Goal: Task Accomplishment & Management: Manage account settings

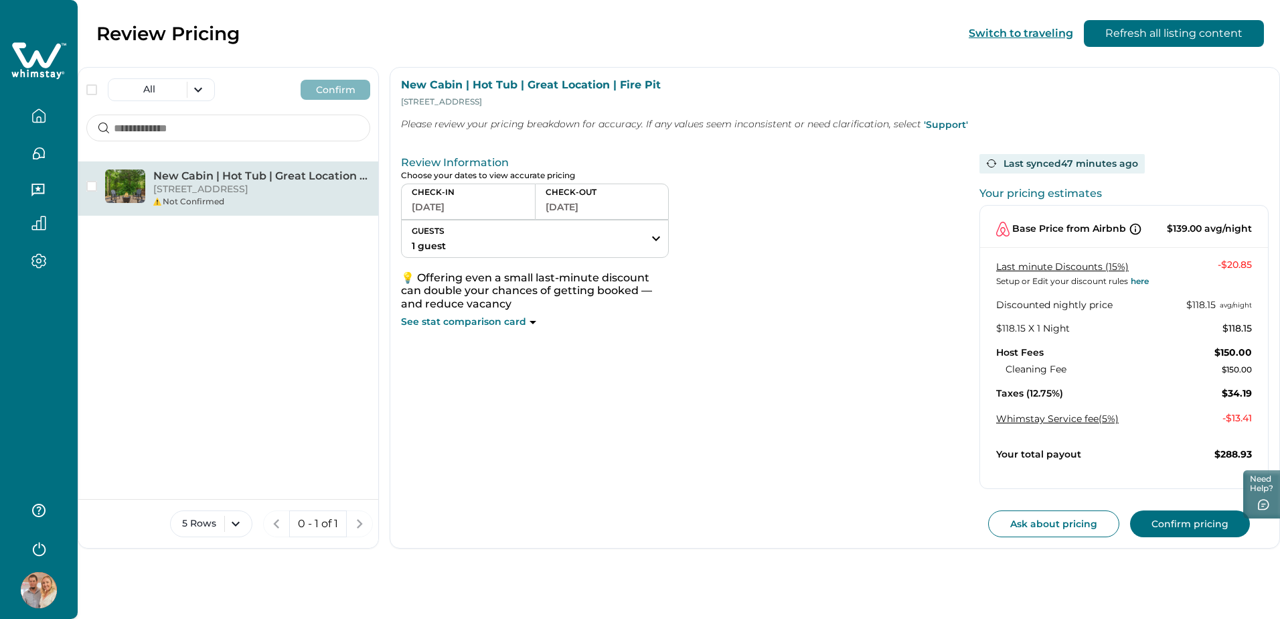
click at [452, 203] on button "[DATE]" at bounding box center [468, 206] width 113 height 19
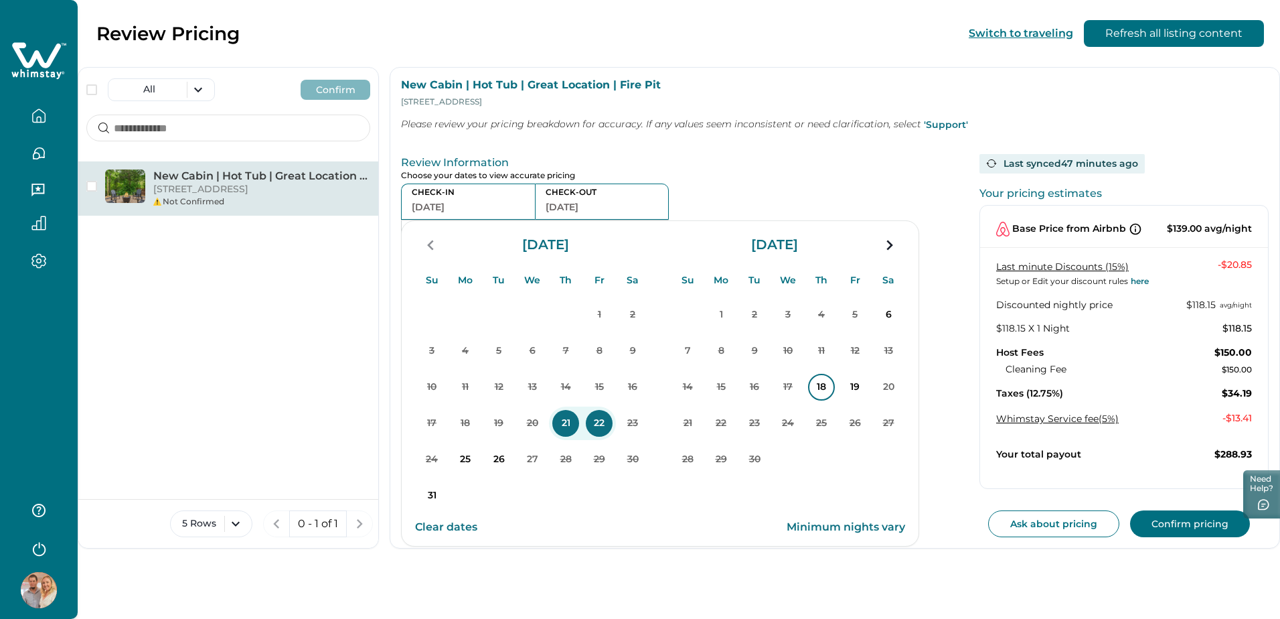
click at [819, 383] on p "18" at bounding box center [821, 387] width 27 height 27
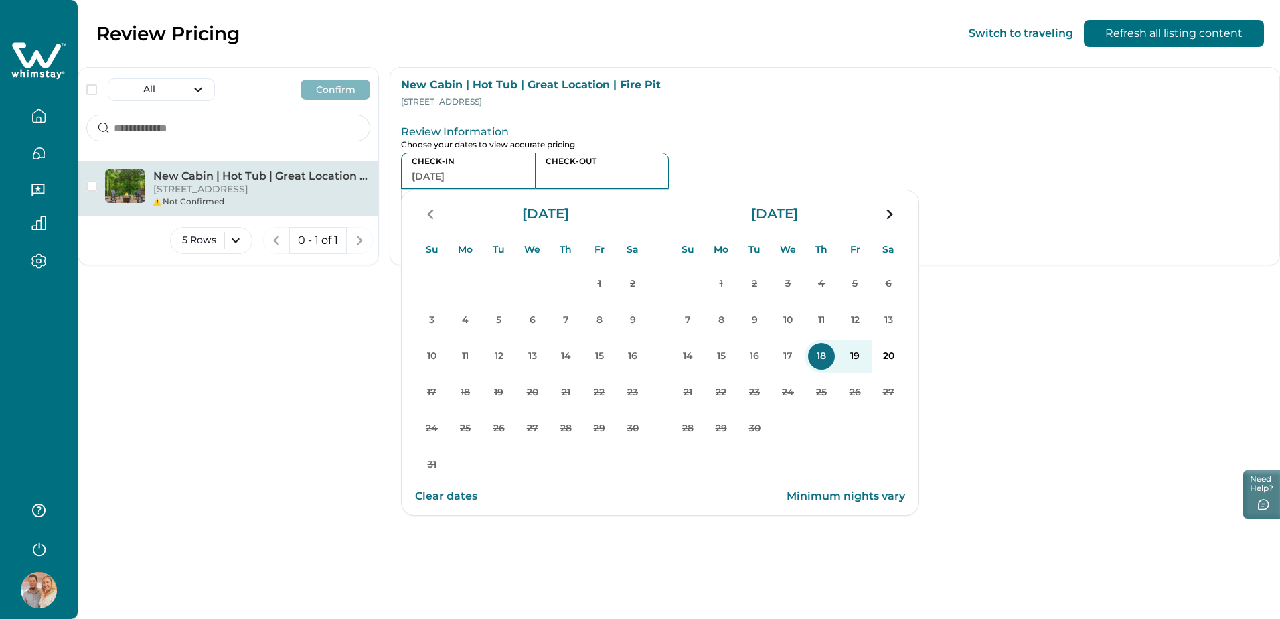
click at [862, 368] on button "19" at bounding box center [854, 355] width 33 height 33
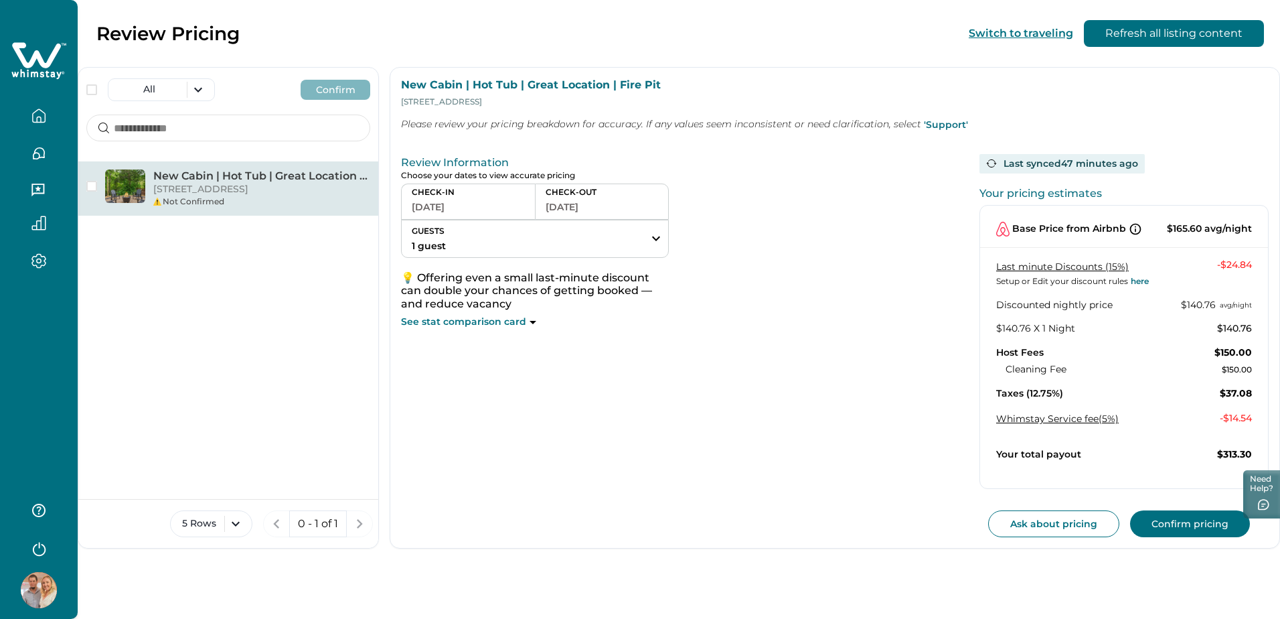
click at [1187, 530] on button "Confirm pricing" at bounding box center [1190, 523] width 120 height 27
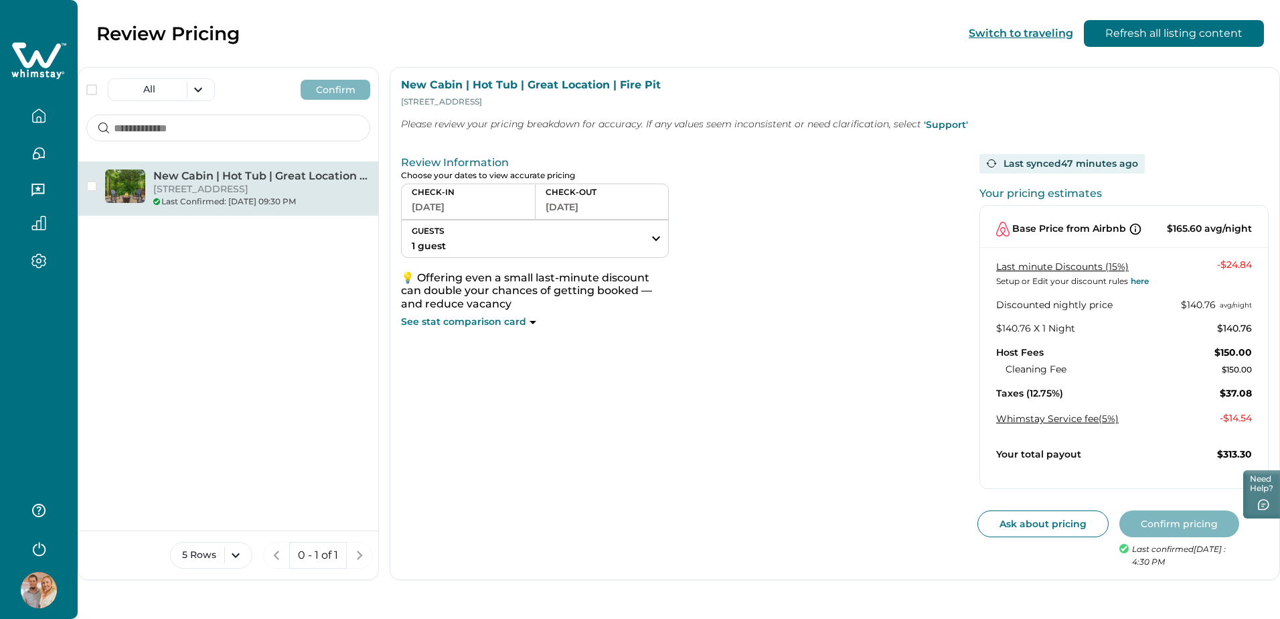
click at [41, 119] on icon "button" at bounding box center [39, 118] width 4 height 5
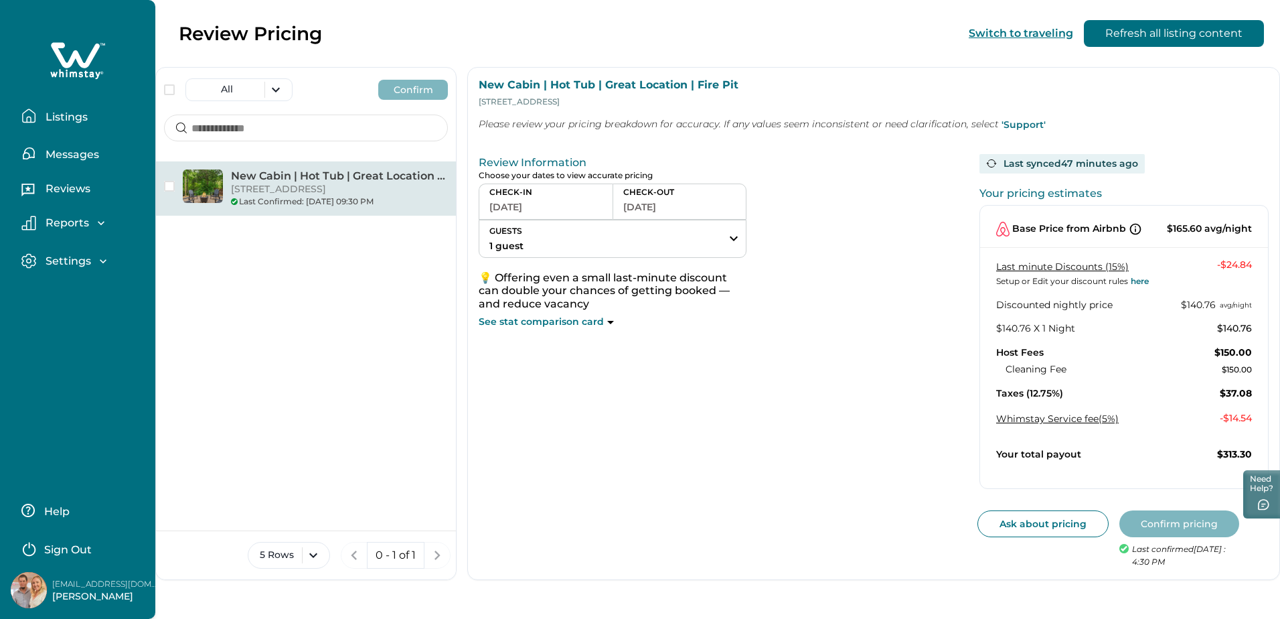
click at [76, 155] on p "Messages" at bounding box center [71, 154] width 58 height 13
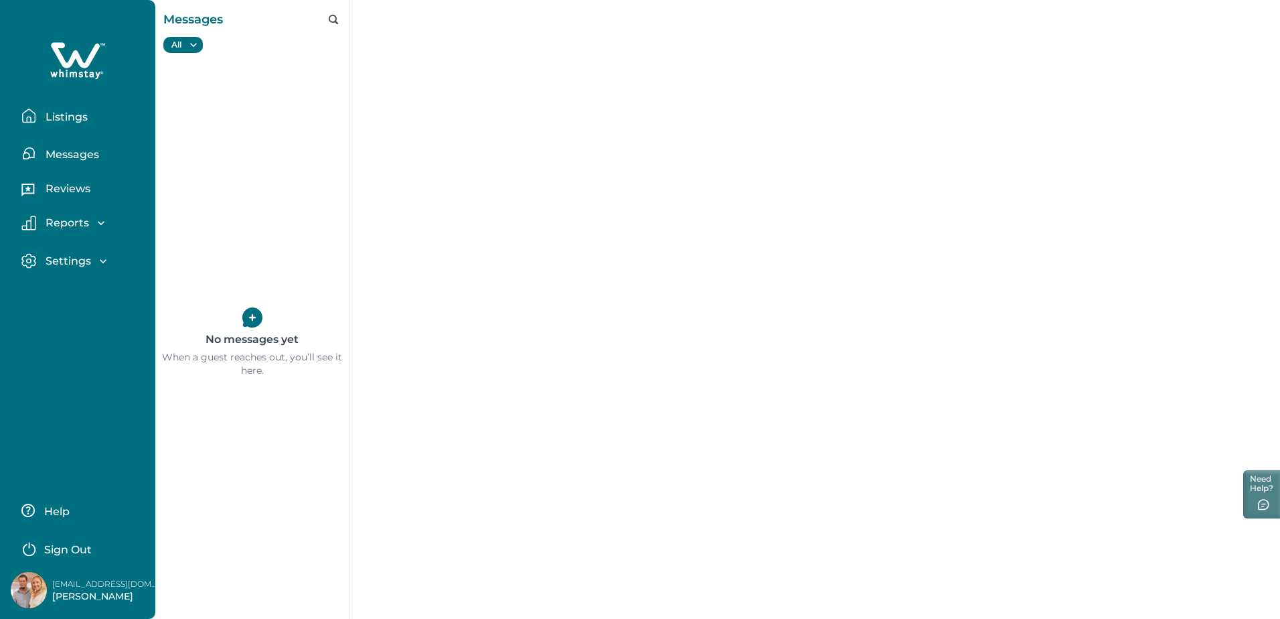
click at [76, 181] on button "Reviews" at bounding box center [82, 190] width 123 height 27
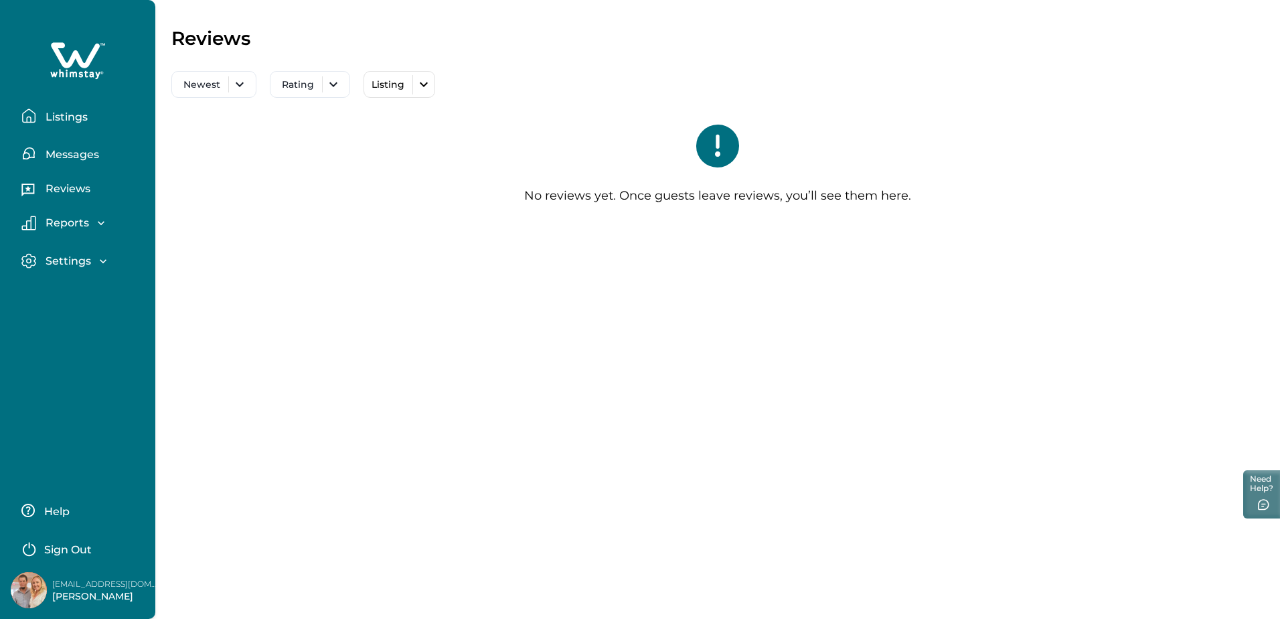
click at [74, 226] on p "Reports" at bounding box center [66, 222] width 48 height 13
click at [56, 118] on p "Listings" at bounding box center [65, 116] width 46 height 13
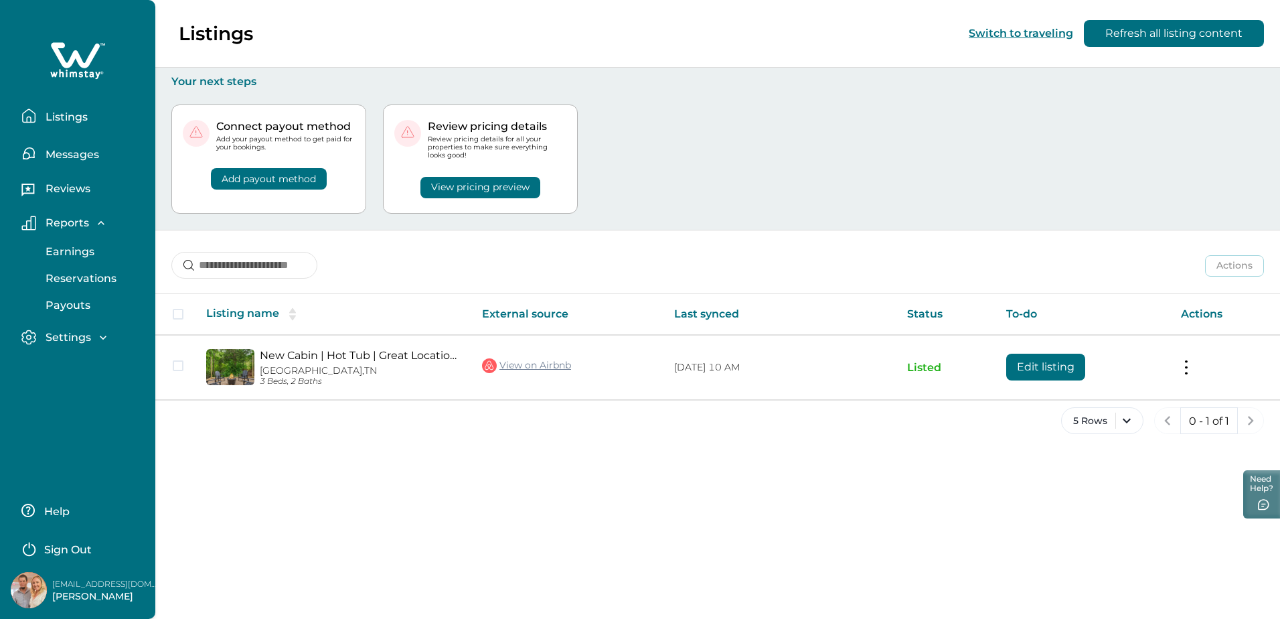
click at [252, 180] on button "Add payout method" at bounding box center [269, 178] width 116 height 21
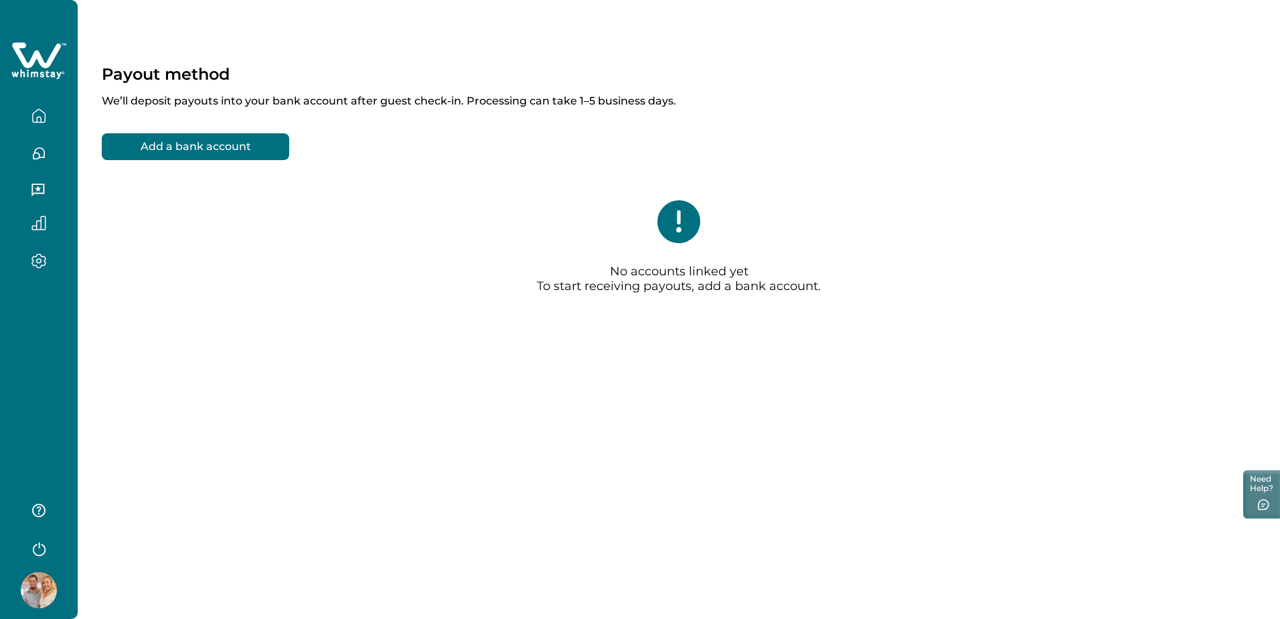
click at [264, 154] on button "Add a bank account" at bounding box center [195, 146] width 187 height 27
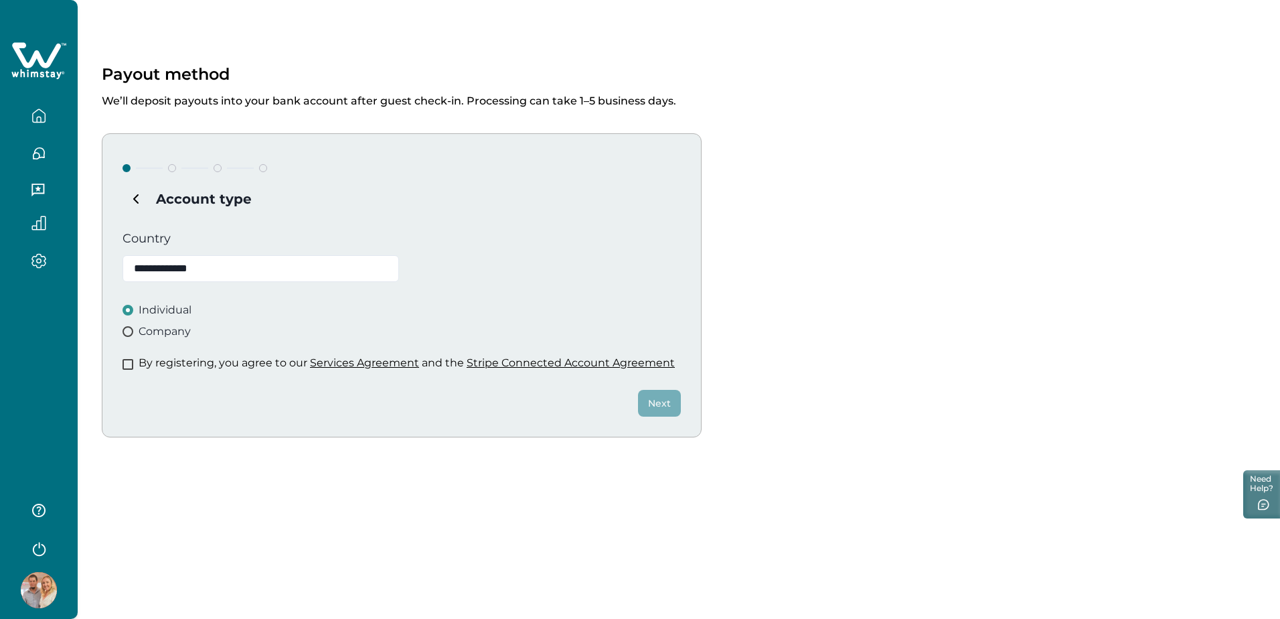
click at [127, 362] on span at bounding box center [128, 364] width 11 height 11
click at [658, 398] on button "Next" at bounding box center [659, 403] width 43 height 27
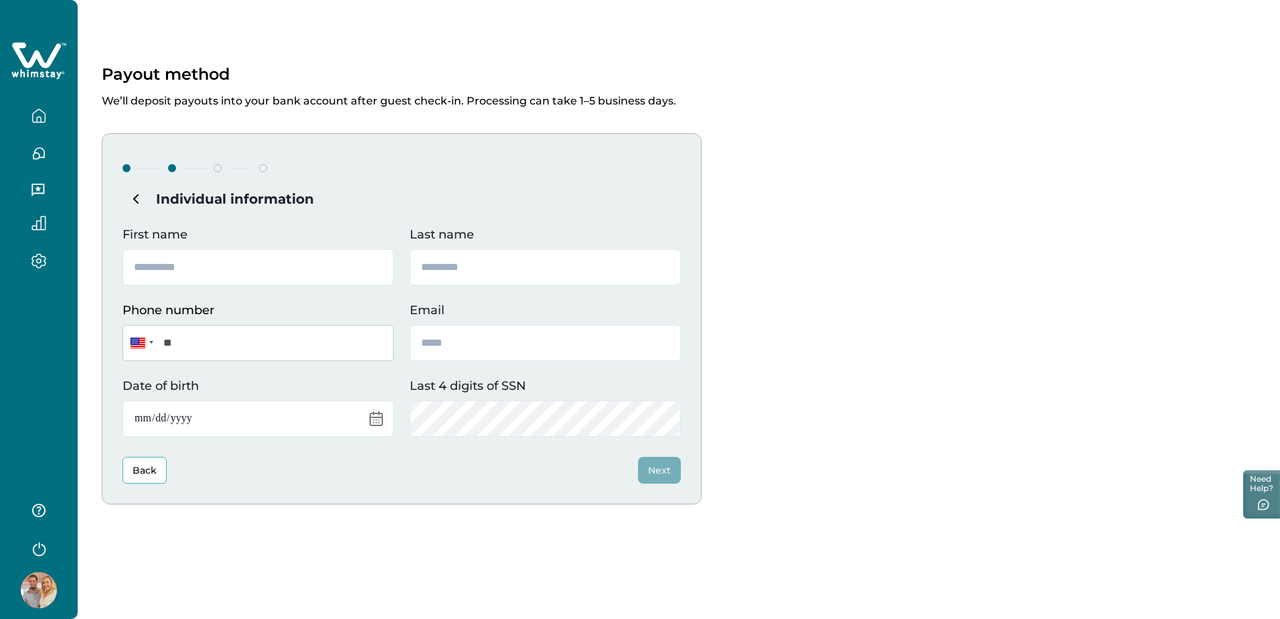
click at [43, 123] on button "button" at bounding box center [39, 115] width 56 height 27
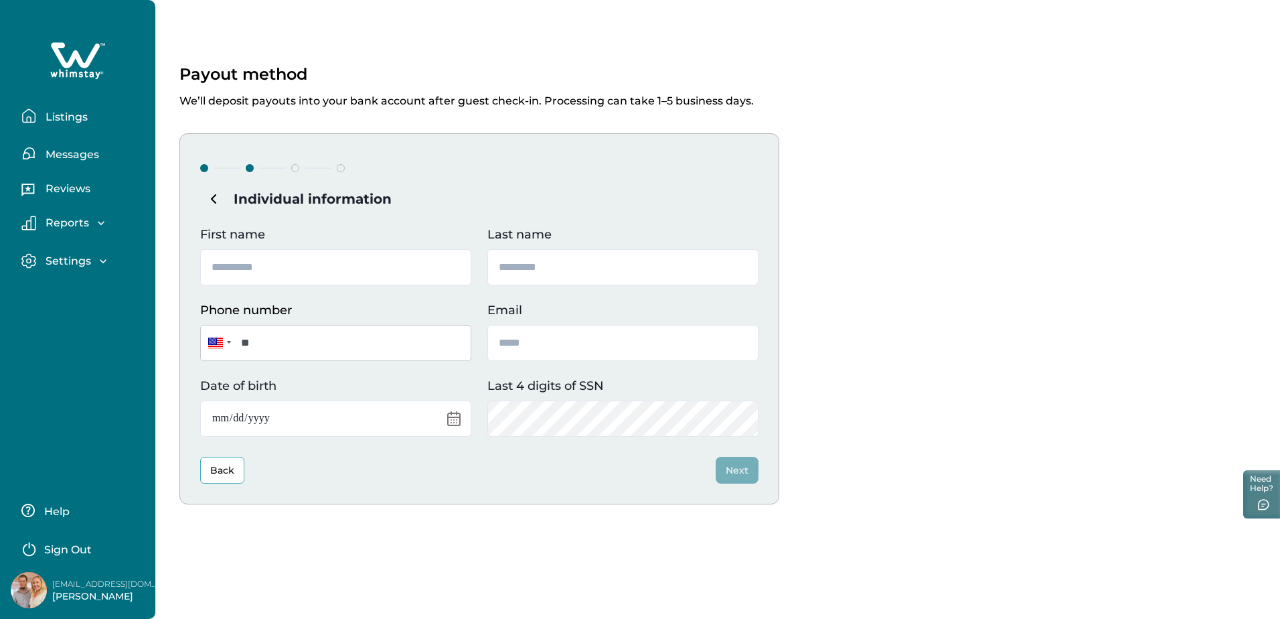
click at [62, 116] on p "Listings" at bounding box center [65, 116] width 46 height 13
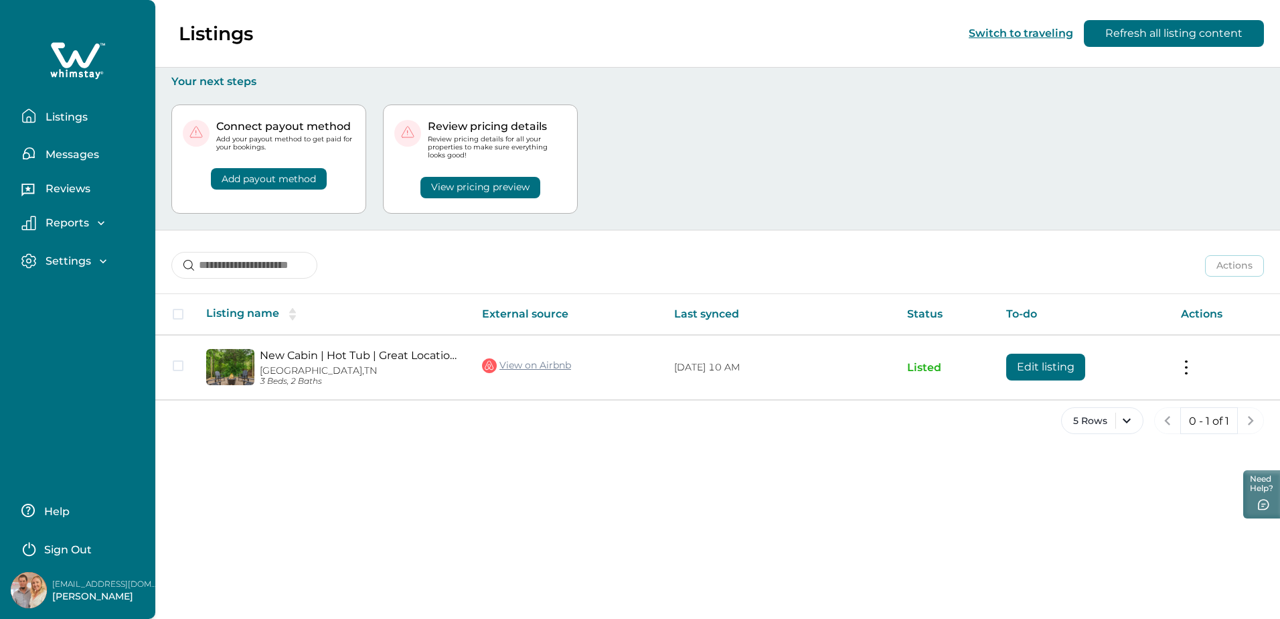
click at [484, 185] on button "View pricing preview" at bounding box center [480, 187] width 120 height 21
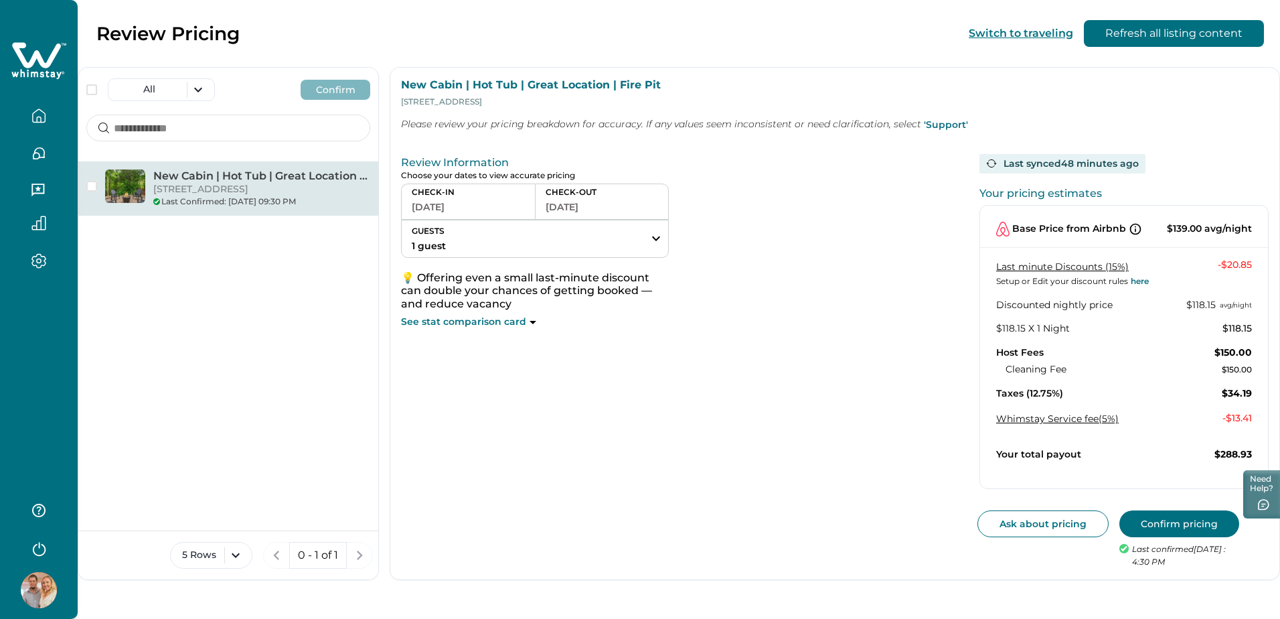
click at [1177, 512] on button "Confirm pricing" at bounding box center [1179, 523] width 120 height 27
click at [56, 116] on button "button" at bounding box center [39, 115] width 56 height 27
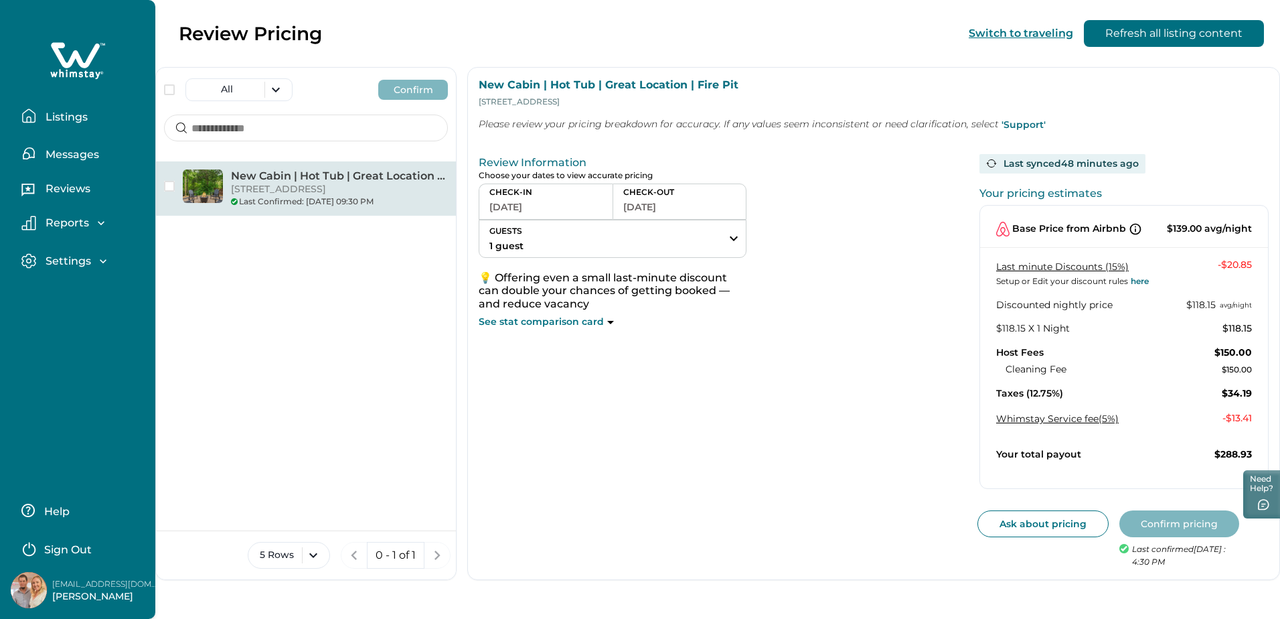
click at [72, 115] on p "Listings" at bounding box center [65, 116] width 46 height 13
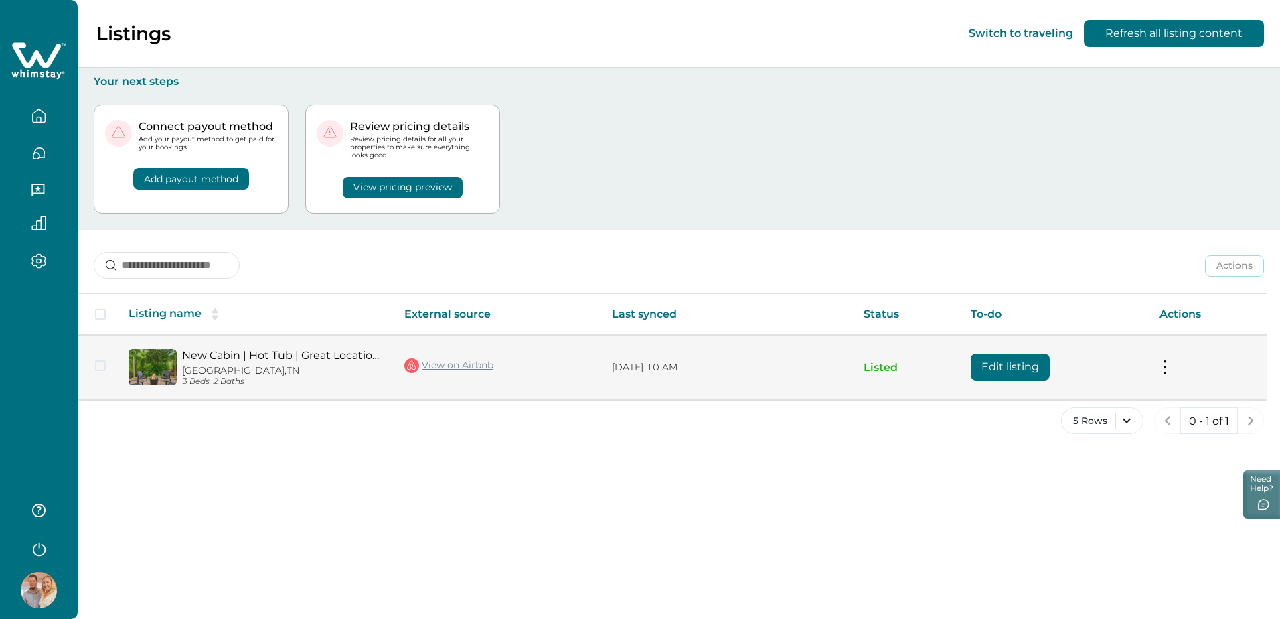
click at [381, 355] on link "New Cabin | Hot Tub | Great Location | Fire Pit" at bounding box center [282, 355] width 201 height 13
